Goal: Use online tool/utility: Utilize a website feature to perform a specific function

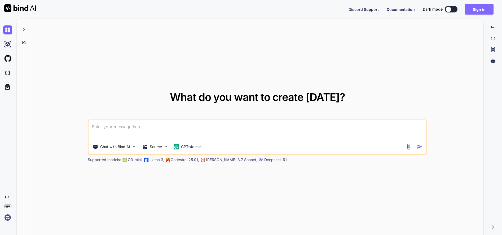
click at [484, 10] on button "Sign in" at bounding box center [479, 9] width 29 height 11
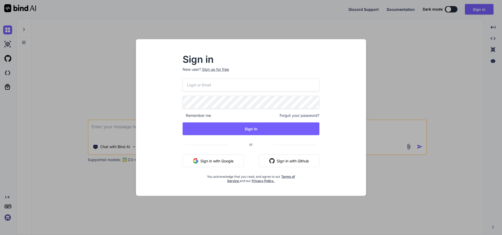
click at [217, 85] on input "email" at bounding box center [251, 84] width 137 height 13
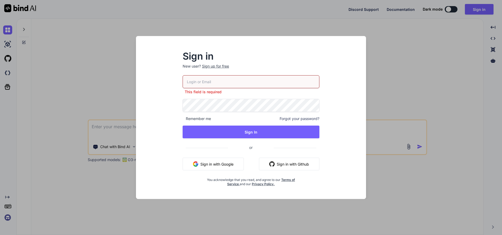
type input "[EMAIL_ADDRESS][DOMAIN_NAME]"
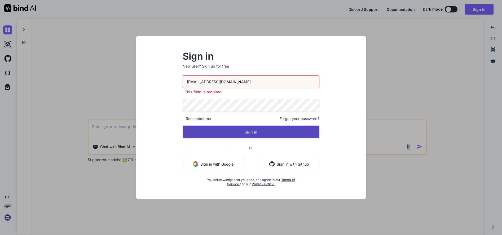
click at [260, 131] on button "Sign In" at bounding box center [251, 132] width 137 height 13
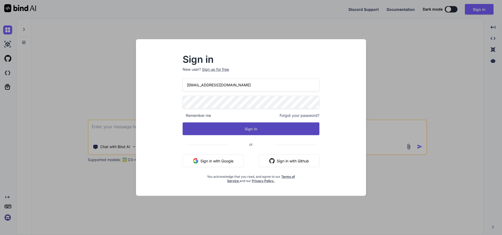
click at [265, 126] on button "Sign In" at bounding box center [251, 129] width 137 height 13
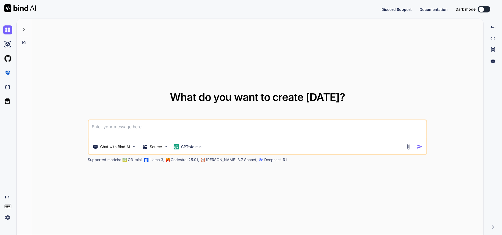
click at [22, 26] on div at bounding box center [24, 28] width 10 height 18
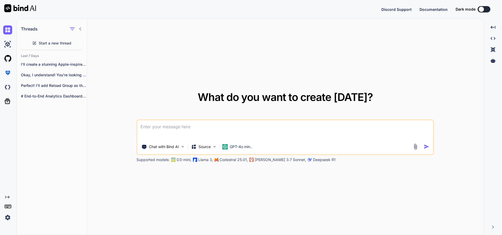
click at [61, 42] on span "Start a new thread" at bounding box center [55, 43] width 33 height 5
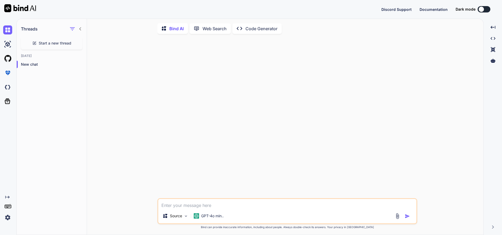
click at [209, 205] on textarea at bounding box center [287, 204] width 258 height 10
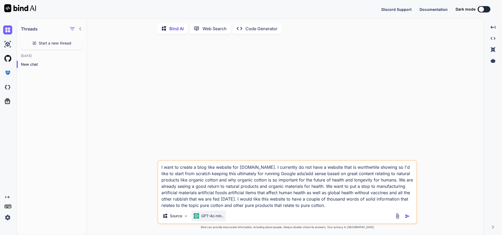
type textarea "I want to create a blog like website for [DOMAIN_NAME]. I currently do not have…"
click at [213, 218] on p "GPT-4o min.." at bounding box center [212, 215] width 23 height 5
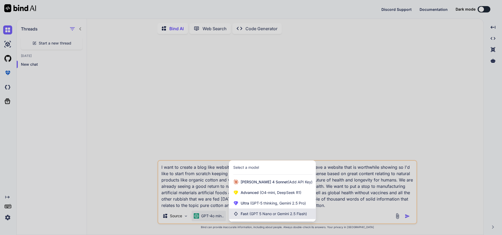
click at [255, 213] on span "(GPT 5 Nano or Gemini 2.5 Flash)" at bounding box center [279, 214] width 58 height 5
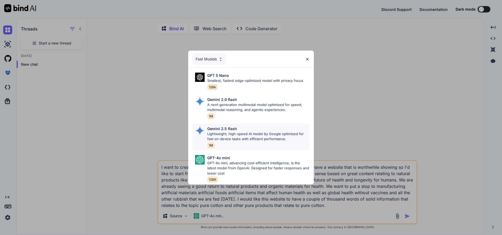
click at [237, 132] on p "Lightweight, high-speed AI model by Google optimized for fast on-device tasks w…" at bounding box center [258, 137] width 102 height 10
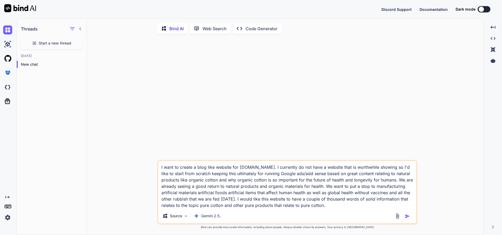
click at [407, 217] on img "button" at bounding box center [407, 216] width 5 height 5
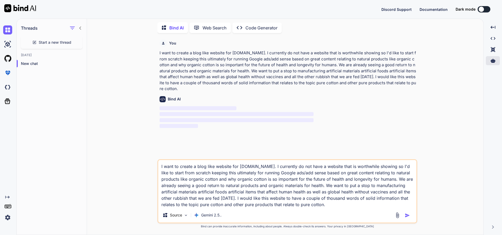
scroll to position [2, 0]
click at [457, 102] on div "You I want to create a blog like website for [DOMAIN_NAME]. I currently do not …" at bounding box center [287, 136] width 392 height 198
click at [7, 31] on img at bounding box center [7, 29] width 9 height 9
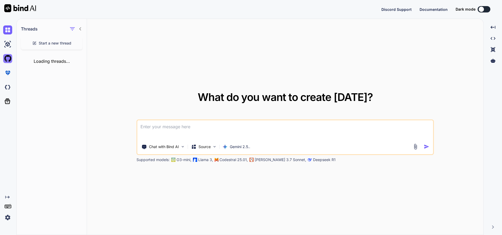
click at [6, 58] on img at bounding box center [7, 58] width 9 height 9
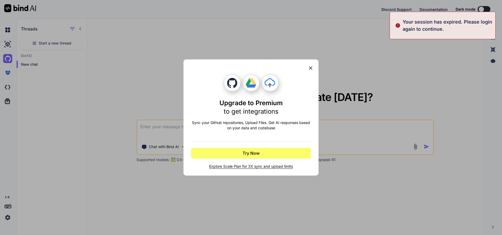
click at [308, 67] on icon at bounding box center [311, 68] width 6 height 6
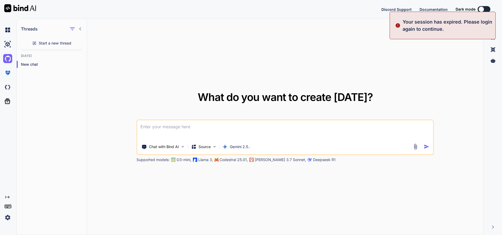
click at [404, 26] on p "Your session has expired. Please login again to continue." at bounding box center [448, 25] width 90 height 14
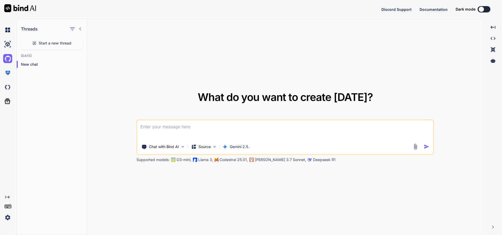
click at [434, 43] on div "What do you want to create [DATE]? Chat with Bind AI Source Gemini 2.5.. Suppor…" at bounding box center [285, 127] width 397 height 217
click at [9, 28] on img at bounding box center [7, 29] width 9 height 9
drag, startPoint x: 4, startPoint y: 45, endPoint x: 3, endPoint y: 53, distance: 7.7
click at [4, 46] on img at bounding box center [7, 44] width 9 height 9
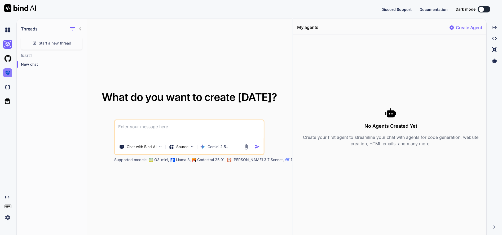
click at [6, 72] on img at bounding box center [7, 72] width 9 height 9
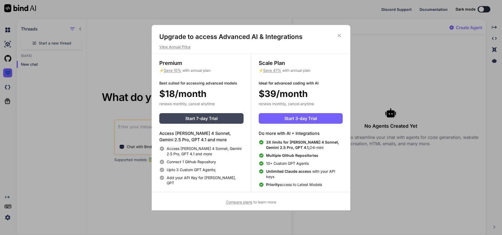
click at [339, 34] on icon at bounding box center [340, 36] width 6 height 6
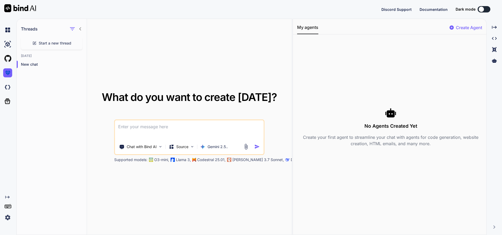
click at [8, 216] on img at bounding box center [7, 217] width 9 height 9
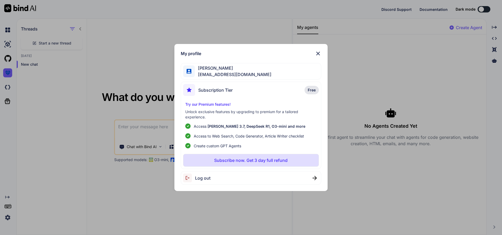
click at [318, 53] on img at bounding box center [318, 53] width 6 height 6
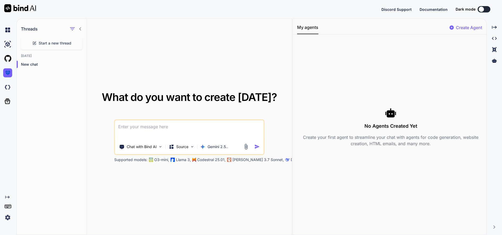
click at [8, 217] on img at bounding box center [7, 217] width 9 height 9
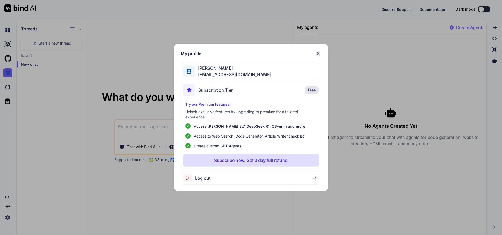
click at [256, 71] on span "[EMAIL_ADDRESS][DOMAIN_NAME]" at bounding box center [233, 74] width 77 height 6
click at [201, 178] on span "Log out" at bounding box center [202, 178] width 15 height 6
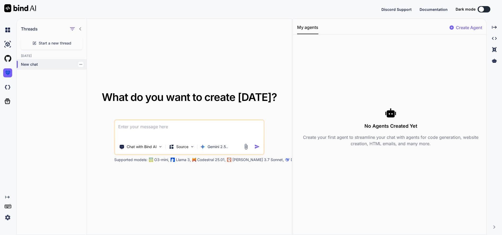
click at [37, 63] on p "New chat" at bounding box center [54, 64] width 66 height 5
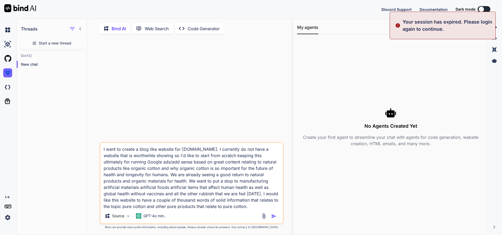
scroll to position [1, 0]
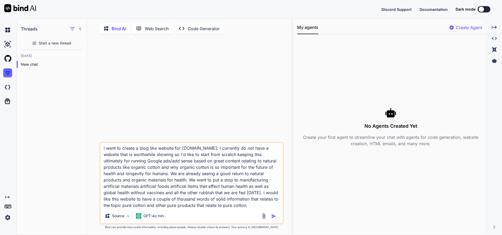
drag, startPoint x: 102, startPoint y: 149, endPoint x: 261, endPoint y: 207, distance: 169.4
click at [261, 207] on textarea "I want to create a blog like website for [DOMAIN_NAME]. I currently do not have…" at bounding box center [192, 176] width 182 height 66
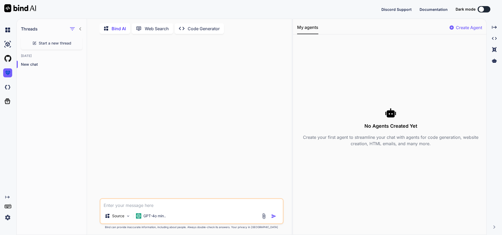
scroll to position [0, 0]
click at [8, 216] on img at bounding box center [7, 217] width 9 height 9
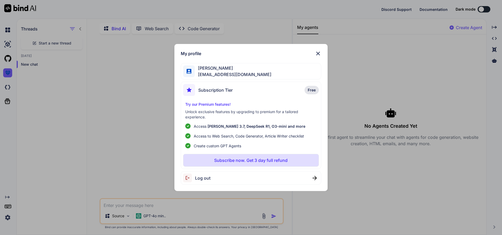
click at [214, 178] on div "Log out" at bounding box center [251, 178] width 141 height 14
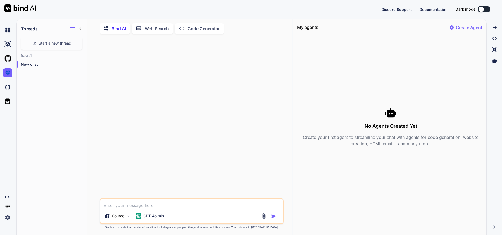
click at [8, 215] on img at bounding box center [7, 217] width 9 height 9
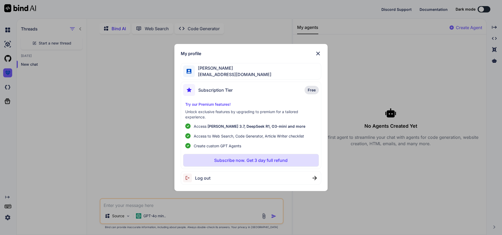
click at [214, 179] on div "Log out" at bounding box center [251, 178] width 141 height 14
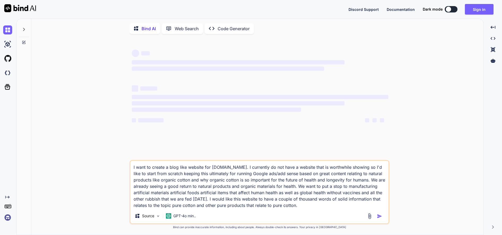
type textarea "x"
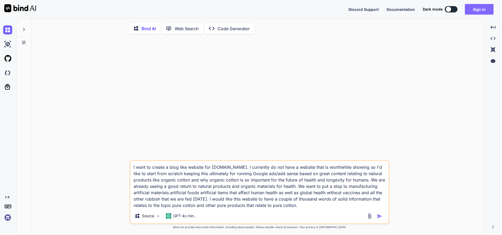
click at [479, 9] on button "Sign in" at bounding box center [479, 9] width 29 height 11
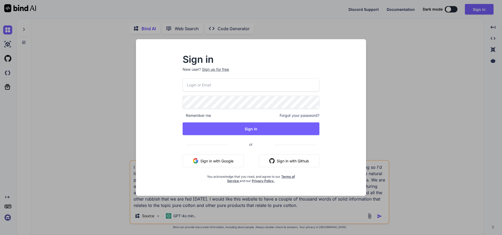
click at [206, 88] on input "email" at bounding box center [251, 84] width 137 height 13
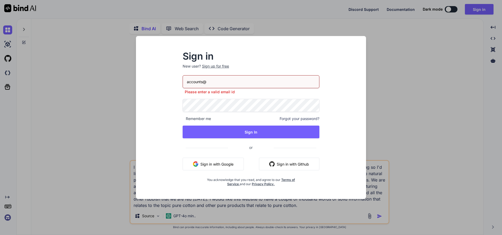
type input "[EMAIL_ADDRESS][DOMAIN_NAME]"
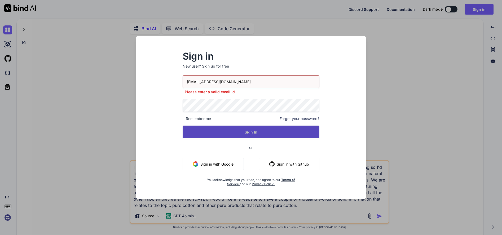
click at [264, 130] on button "Sign In" at bounding box center [251, 132] width 137 height 13
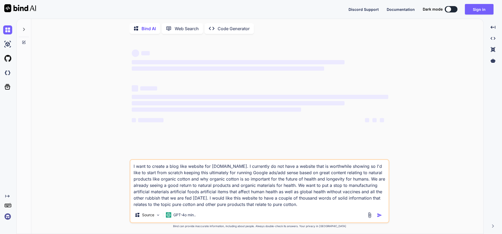
type textarea "x"
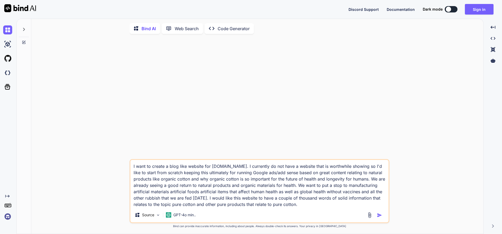
drag, startPoint x: 133, startPoint y: 167, endPoint x: 335, endPoint y: 213, distance: 207.3
click at [335, 213] on div "I want to create a blog like website for purecotton.com.au. I currently do not …" at bounding box center [260, 191] width 260 height 64
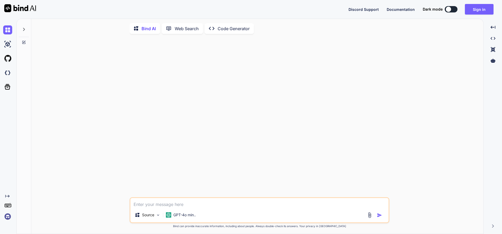
type textarea "x"
drag, startPoint x: 246, startPoint y: 96, endPoint x: 242, endPoint y: 96, distance: 3.7
click at [246, 96] on div at bounding box center [260, 117] width 259 height 159
click at [476, 9] on button "Sign in" at bounding box center [479, 9] width 29 height 11
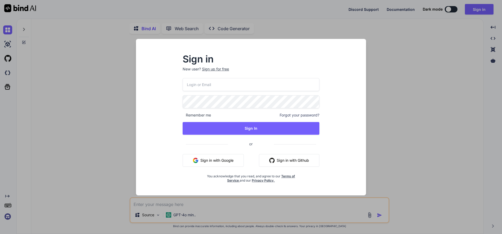
click at [208, 84] on input "email" at bounding box center [251, 84] width 137 height 13
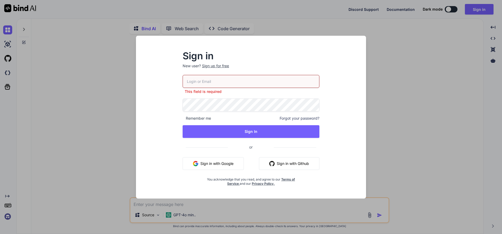
click at [231, 78] on input "email" at bounding box center [251, 81] width 137 height 13
type input "[EMAIL_ADDRESS][DOMAIN_NAME]"
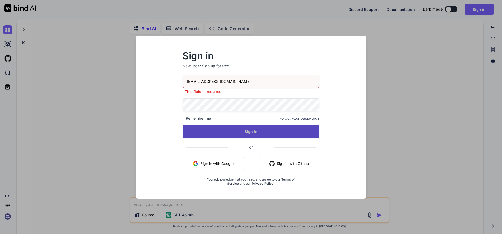
click at [256, 129] on button "Sign In" at bounding box center [251, 131] width 137 height 13
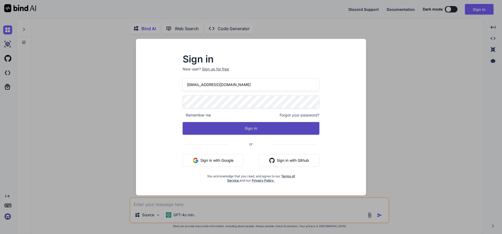
click at [248, 126] on button "Sign In" at bounding box center [251, 128] width 137 height 13
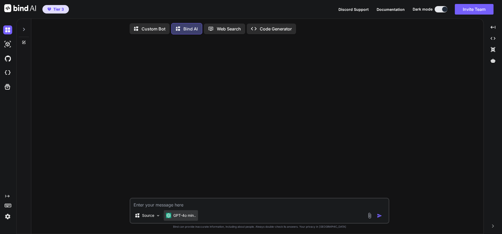
click at [184, 217] on p "GPT-4o min.." at bounding box center [184, 215] width 23 height 5
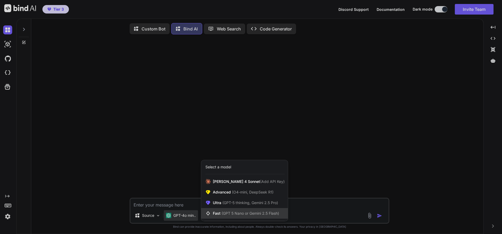
click at [229, 215] on span "(GPT 5 Nano or Gemini 2.5 Flash)" at bounding box center [251, 213] width 58 height 5
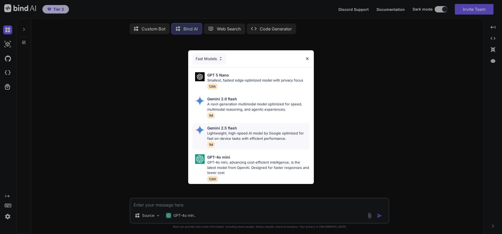
click at [226, 131] on p "Lightweight, high-speed AI model by Google optimized for fast on-device tasks w…" at bounding box center [258, 136] width 102 height 10
type textarea "x"
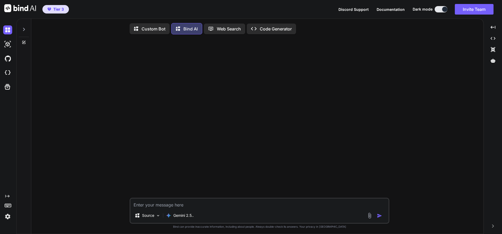
click at [153, 204] on textarea at bounding box center [259, 204] width 258 height 10
paste textarea "I want to create a blog like website for [DOMAIN_NAME]. I currently do not have…"
type textarea "I want to create a blog like website for [DOMAIN_NAME]. I currently do not have…"
type textarea "x"
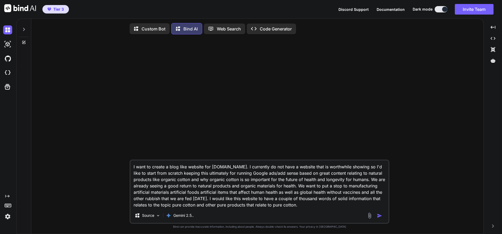
type textarea "I want to create a blog like website for [DOMAIN_NAME]. I currently do not have…"
click at [24, 28] on icon at bounding box center [24, 29] width 2 height 3
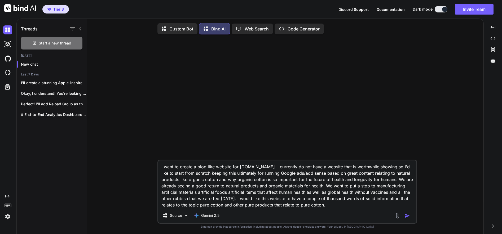
click at [407, 216] on img "button" at bounding box center [407, 215] width 5 height 5
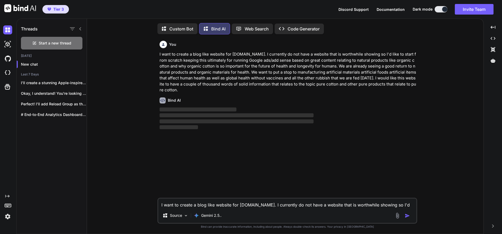
scroll to position [3, 0]
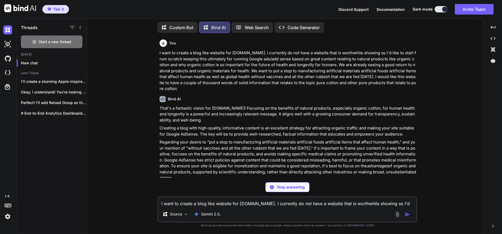
type textarea "x"
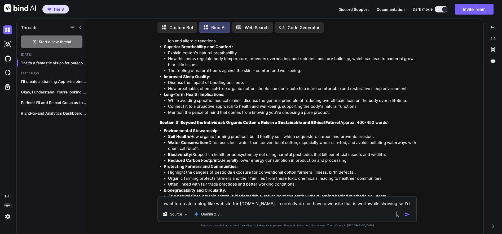
scroll to position [728, 0]
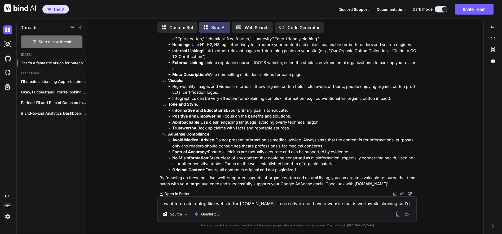
click at [185, 202] on textarea "I want to create a blog like website for [DOMAIN_NAME]. I currently do not have…" at bounding box center [287, 203] width 258 height 10
type textarea "Le"
type textarea "x"
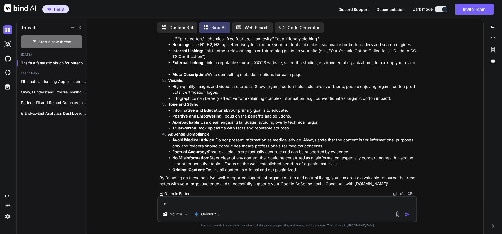
type textarea "Let"
type textarea "x"
type textarea "Let's"
type textarea "x"
type textarea "Let's build"
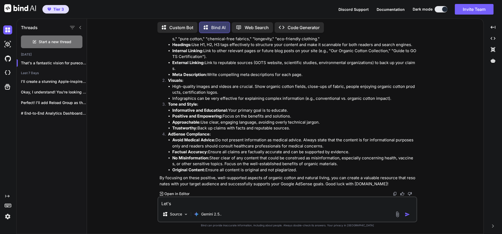
type textarea "x"
type textarea "Let's build a"
type textarea "x"
type textarea "Let's build a modern"
type textarea "x"
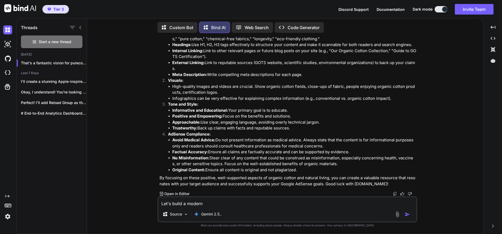
type textarea "Let's build a modern website"
type textarea "x"
type textarea "Let's build a modern website that"
type textarea "x"
type textarea "Let's build a modern website that represent"
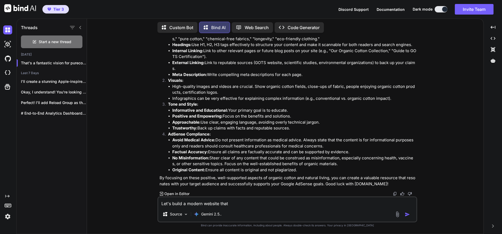
type textarea "x"
type textarea "Let's build a modern website that represents"
type textarea "x"
type textarea "Let's build a modern website that represents"
type textarea "x"
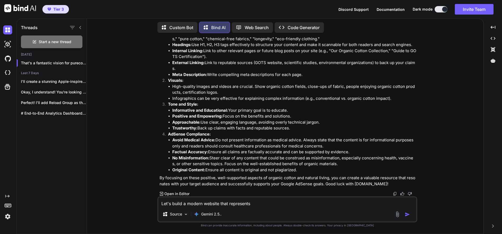
type textarea "Let's build a modern website that represents what"
type textarea "x"
type textarea "Let's build a modern website that represents what we"
type textarea "x"
type textarea "Let's build a modern website that represents what we are"
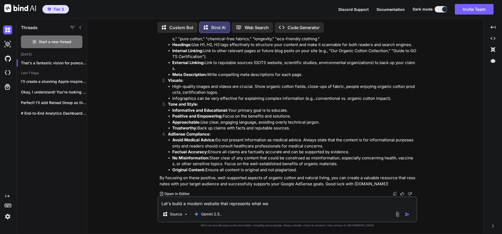
type textarea "x"
type textarea "Let's build a modern website that represents what we are present"
type textarea "x"
type textarea "Let's build a modern website that represents what we are presenting"
type textarea "x"
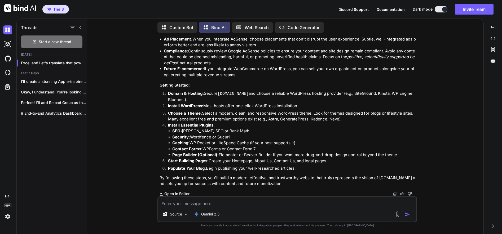
scroll to position [1656, 0]
click at [216, 205] on textarea at bounding box center [287, 203] width 258 height 10
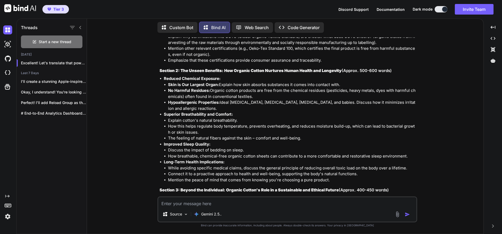
scroll to position [0, 0]
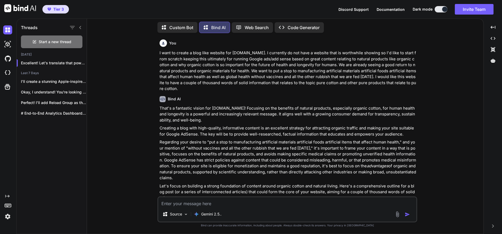
click at [177, 27] on p "Custom Bot" at bounding box center [181, 27] width 24 height 6
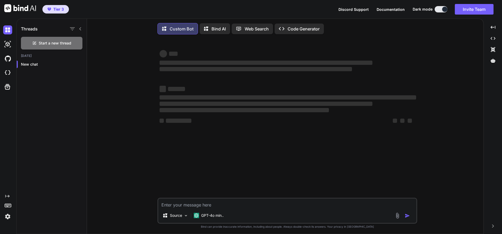
click at [215, 28] on p "Bind AI" at bounding box center [219, 29] width 14 height 6
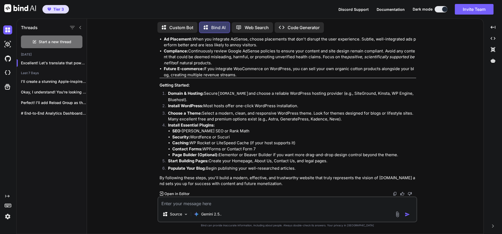
scroll to position [1656, 0]
click at [177, 203] on textarea at bounding box center [287, 203] width 258 height 10
type textarea "x"
type textarea "I"
type textarea "x"
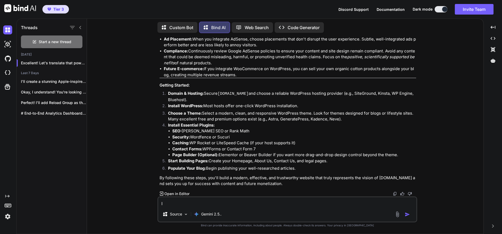
type textarea "I want"
type textarea "x"
type textarea "I want you"
type textarea "x"
type textarea "I want you to"
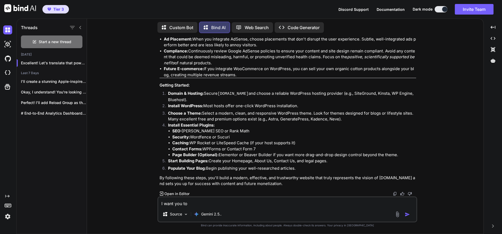
type textarea "x"
type textarea "I want you to build"
type textarea "x"
type textarea "I want you to build this"
type textarea "x"
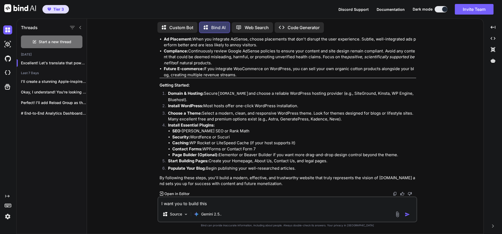
type textarea "I want you to build this in"
type textarea "x"
type textarea "I want you to build this in HD"
type textarea "x"
type textarea "I want you to build this in HTML"
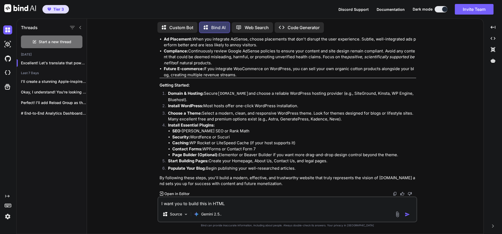
type textarea "x"
type textarea "I want you to build this in HTML Ja"
type textarea "x"
type textarea "I want you to build this in HTML Java"
type textarea "x"
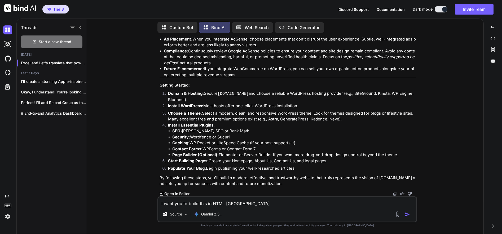
type textarea "I want you to build this in HTML JavaScript"
type textarea "x"
type textarea "I want you to build this in HTML JavaScript and"
type textarea "x"
type textarea "I want you to build this in HTML JavaScript and C"
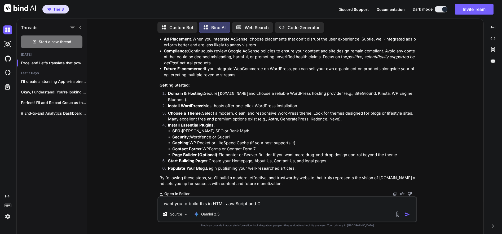
type textarea "x"
type textarea "I want you to build this in HTML JavaScript and CS"
type textarea "x"
type textarea "I want you to build this in HTML JavaScript and CSS"
type textarea "x"
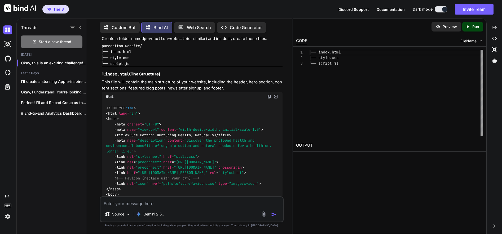
scroll to position [2327, 0]
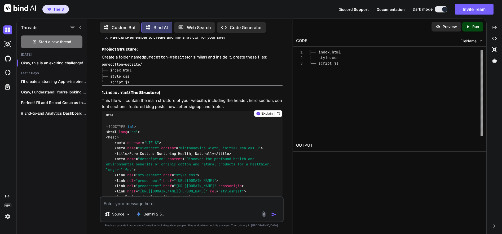
click at [269, 117] on img at bounding box center [269, 115] width 4 height 4
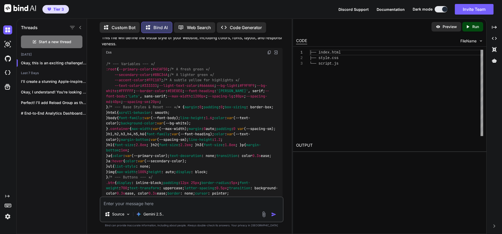
scroll to position [4515, 0]
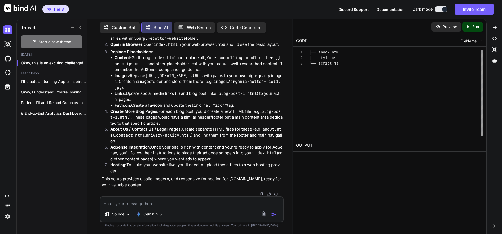
scroll to position [7720, 0]
click at [127, 53] on strong "Replace Placeholders:" at bounding box center [131, 51] width 43 height 5
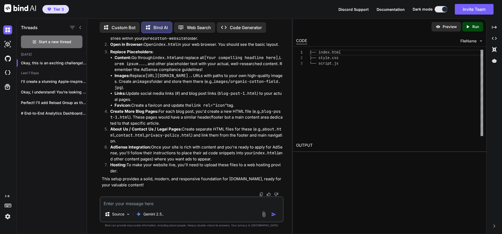
type textarea "x"
